Goal: Transaction & Acquisition: Download file/media

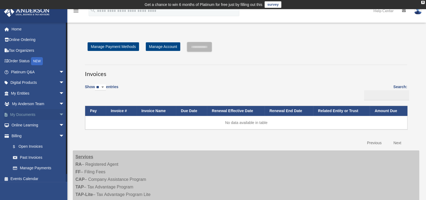
click at [36, 115] on link "My Documents arrow_drop_down" at bounding box center [38, 114] width 69 height 11
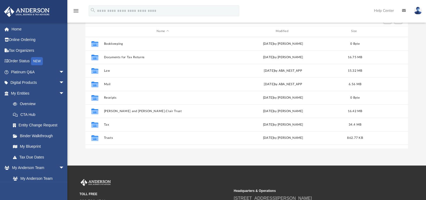
scroll to position [67, 0]
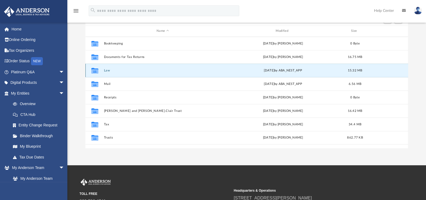
click at [108, 69] on button "Law" at bounding box center [163, 71] width 118 height 4
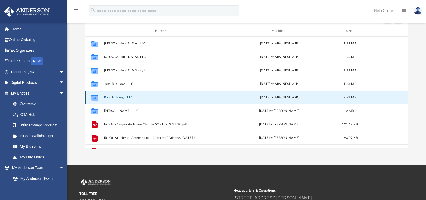
click at [116, 96] on button "Pops Holdings, LLC" at bounding box center [161, 98] width 115 height 4
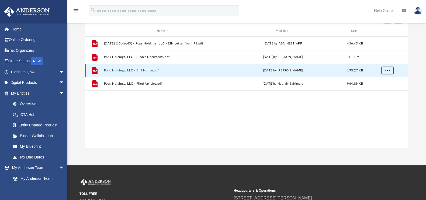
click at [390, 70] on button "More options" at bounding box center [387, 70] width 12 height 8
click at [382, 91] on li "Download" at bounding box center [382, 90] width 16 height 6
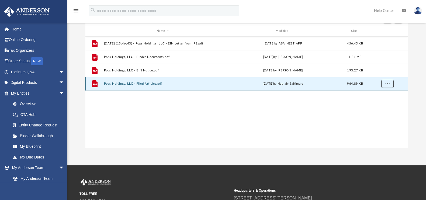
click at [387, 85] on button "More options" at bounding box center [387, 84] width 12 height 8
click at [382, 102] on li "Download" at bounding box center [382, 103] width 16 height 6
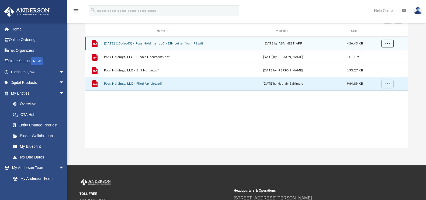
click at [384, 42] on button "More options" at bounding box center [387, 43] width 12 height 8
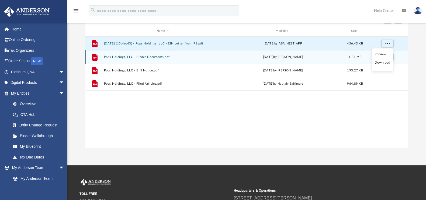
click at [380, 62] on li "Download" at bounding box center [382, 63] width 16 height 6
click at [380, 62] on div "File Pops Holdings, LLC - Binder Documents.pdf [DATE] by [PERSON_NAME] 1.34 MB" at bounding box center [246, 56] width 323 height 13
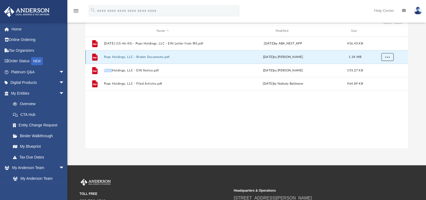
click at [387, 54] on button "More options" at bounding box center [387, 57] width 12 height 8
click at [389, 56] on span "More options" at bounding box center [387, 56] width 4 height 3
click at [384, 74] on li "Download" at bounding box center [382, 76] width 16 height 6
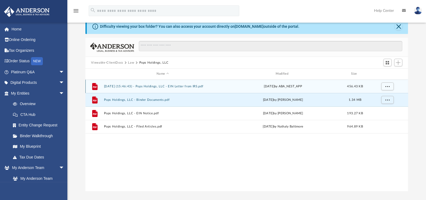
scroll to position [0, 0]
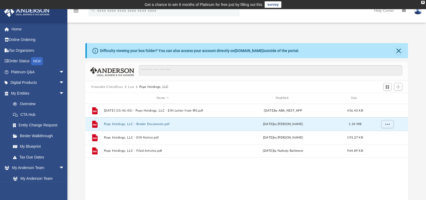
click at [130, 86] on button "Law" at bounding box center [131, 87] width 6 height 5
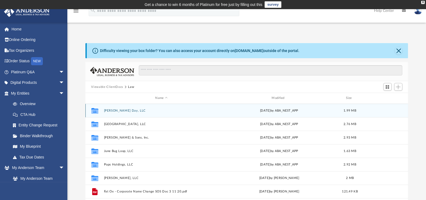
click at [111, 112] on button "[PERSON_NAME] Day, LLC" at bounding box center [161, 111] width 115 height 4
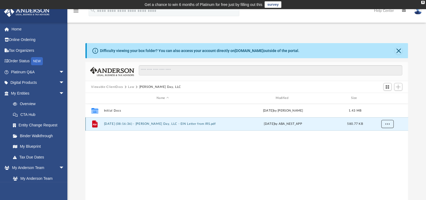
click at [385, 125] on button "More options" at bounding box center [387, 124] width 12 height 8
click at [380, 145] on li "Download" at bounding box center [382, 143] width 16 height 6
click at [385, 124] on span "More options" at bounding box center [387, 123] width 4 height 3
click at [342, 146] on div "Collaborated Folder Initial Docs [DATE] by [PERSON_NAME] 1.43 MB File [DATE] (0…" at bounding box center [246, 160] width 323 height 112
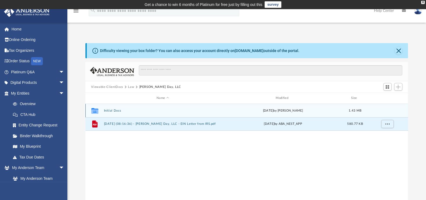
click at [112, 110] on button "Initial Docs" at bounding box center [163, 111] width 118 height 4
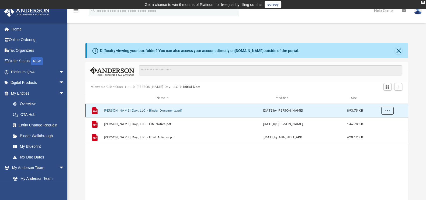
click at [387, 109] on span "More options" at bounding box center [387, 110] width 4 height 3
click at [383, 130] on li "Download" at bounding box center [382, 130] width 16 height 6
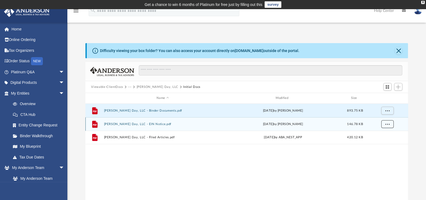
click at [387, 124] on span "More options" at bounding box center [387, 123] width 4 height 3
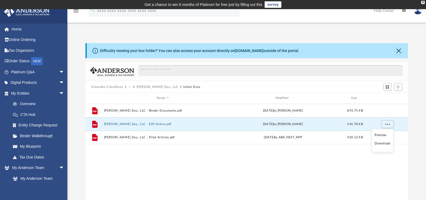
click at [382, 143] on li "Download" at bounding box center [382, 144] width 16 height 6
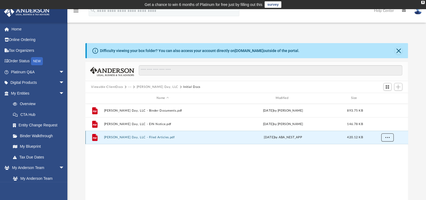
click at [388, 138] on span "More options" at bounding box center [387, 137] width 4 height 3
click at [381, 156] on li "Download" at bounding box center [382, 157] width 16 height 6
